Goal: Obtain resource: Download file/media

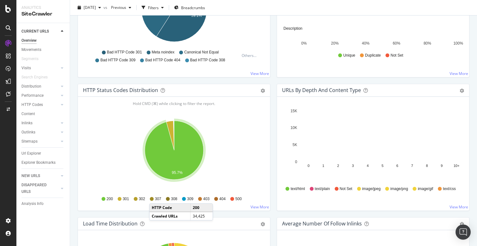
scroll to position [283, 0]
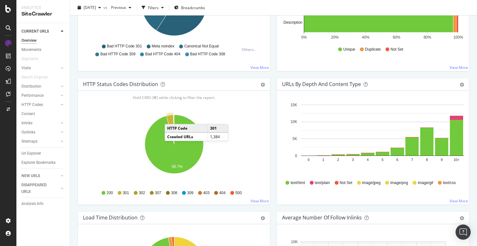
click at [171, 117] on icon "A chart." at bounding box center [170, 129] width 8 height 29
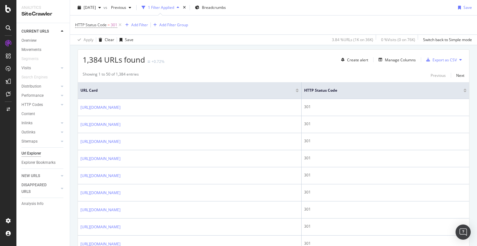
scroll to position [129, 0]
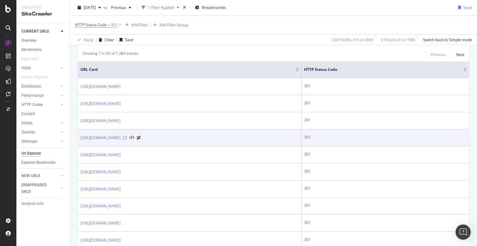
click at [127, 136] on icon at bounding box center [125, 138] width 4 height 4
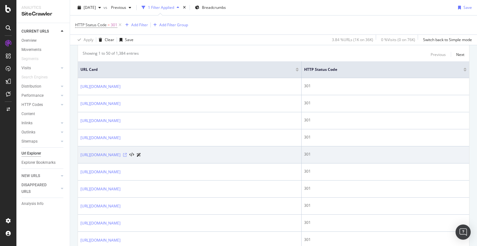
click at [127, 154] on icon at bounding box center [125, 155] width 4 height 4
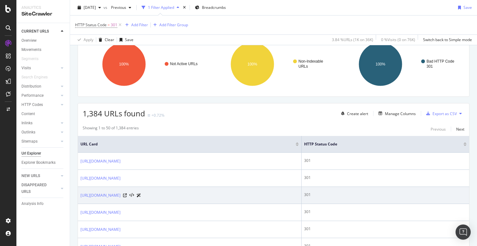
scroll to position [0, 0]
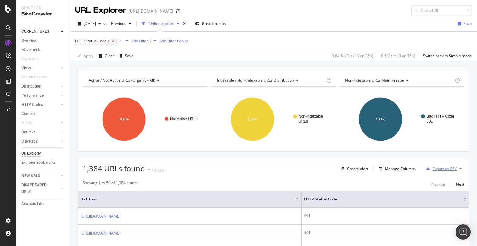
click at [434, 166] on div "Export as CSV" at bounding box center [445, 168] width 24 height 5
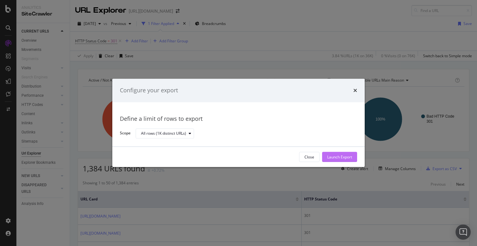
click at [330, 154] on div "Launch Export" at bounding box center [339, 156] width 25 height 5
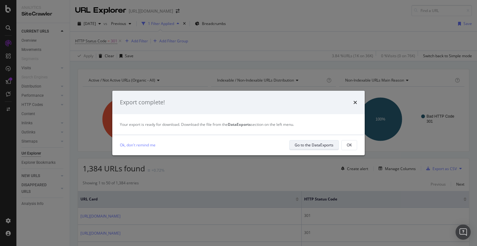
click at [307, 140] on div "Go to the DataExports" at bounding box center [314, 144] width 39 height 9
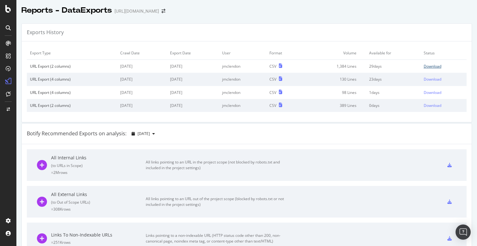
click at [430, 65] on div "Download" at bounding box center [433, 65] width 18 height 5
click at [205, 24] on div "Exports History" at bounding box center [247, 33] width 450 height 18
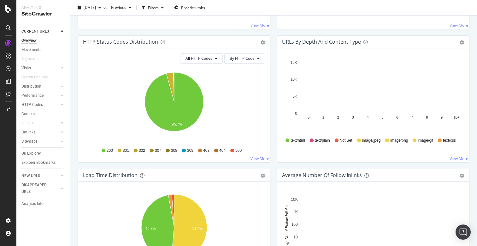
scroll to position [299, 0]
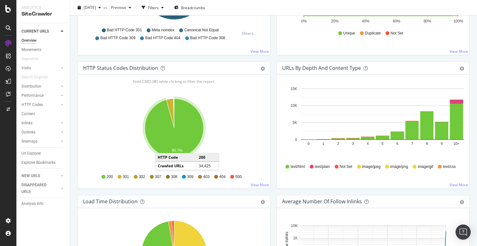
click at [293, 180] on div "Hold CMD (⌘) while clicking to filter the report. 0 1 2 3 4 5 6 7 8 9 10+ 0 5K …" at bounding box center [373, 131] width 192 height 114
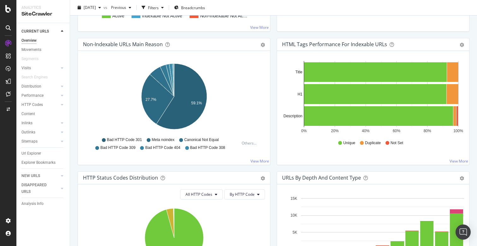
scroll to position [186, 0]
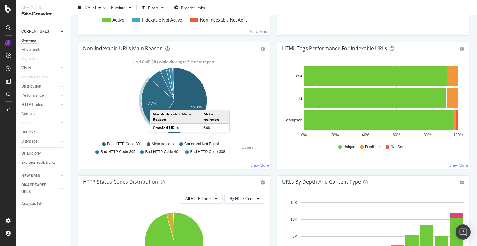
click at [157, 103] on icon "A chart." at bounding box center [157, 103] width 33 height 50
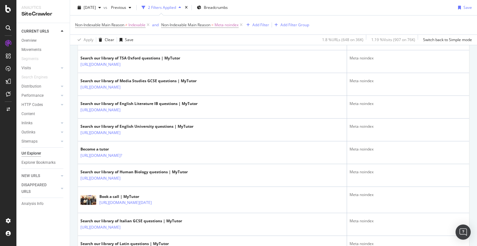
scroll to position [452, 0]
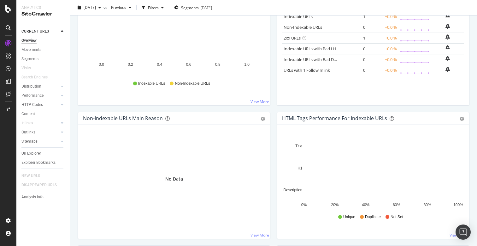
scroll to position [151, 0]
